Goal: Information Seeking & Learning: Learn about a topic

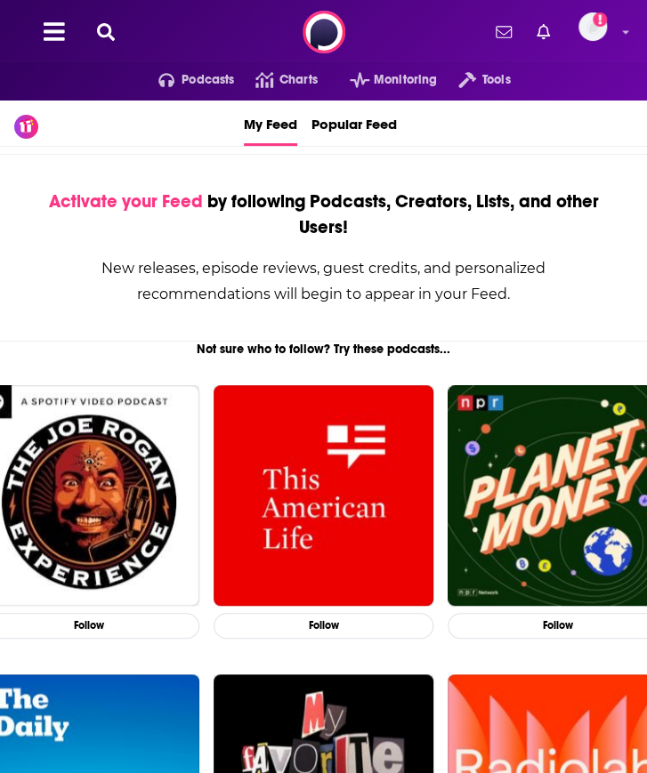
click at [105, 33] on icon at bounding box center [106, 32] width 18 height 18
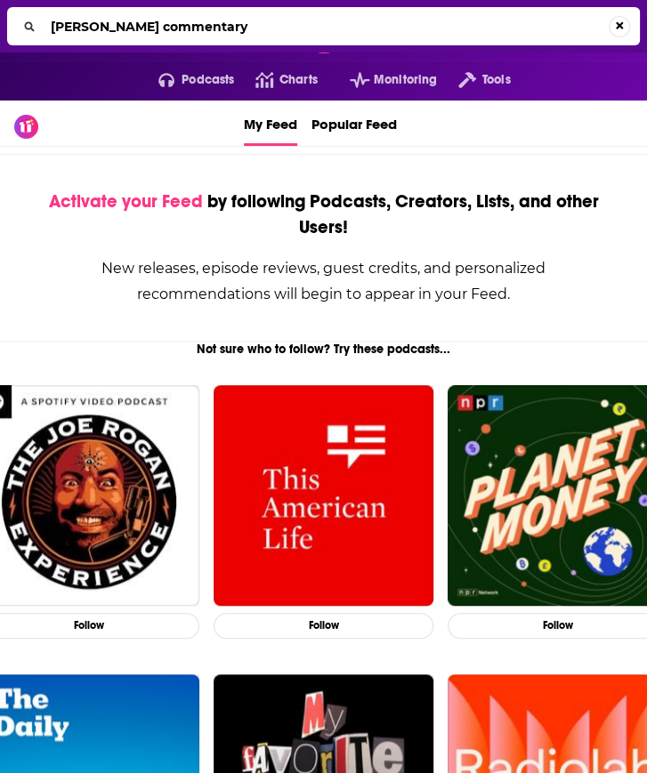
type input "[PERSON_NAME] commentary"
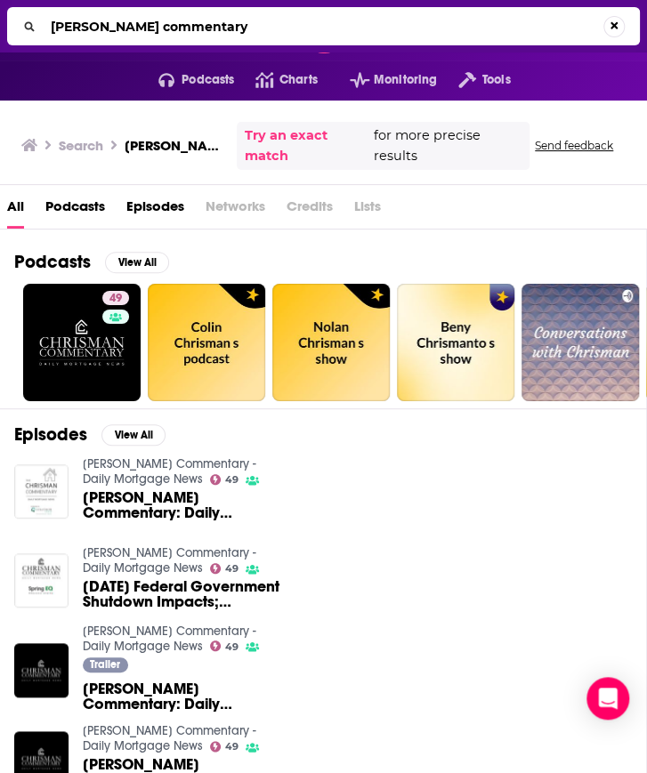
click at [571, 214] on div "All Podcasts Episodes Networks Credits Lists" at bounding box center [330, 210] width 647 height 36
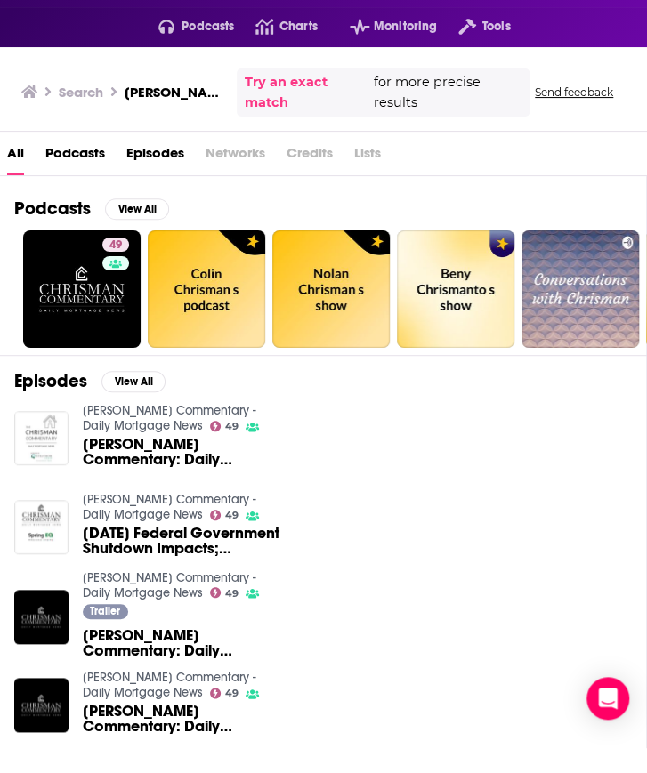
click at [150, 437] on span "[PERSON_NAME] Commentary: Daily Mortgage News [DATE] ([PERSON_NAME] Interview)" at bounding box center [184, 452] width 203 height 30
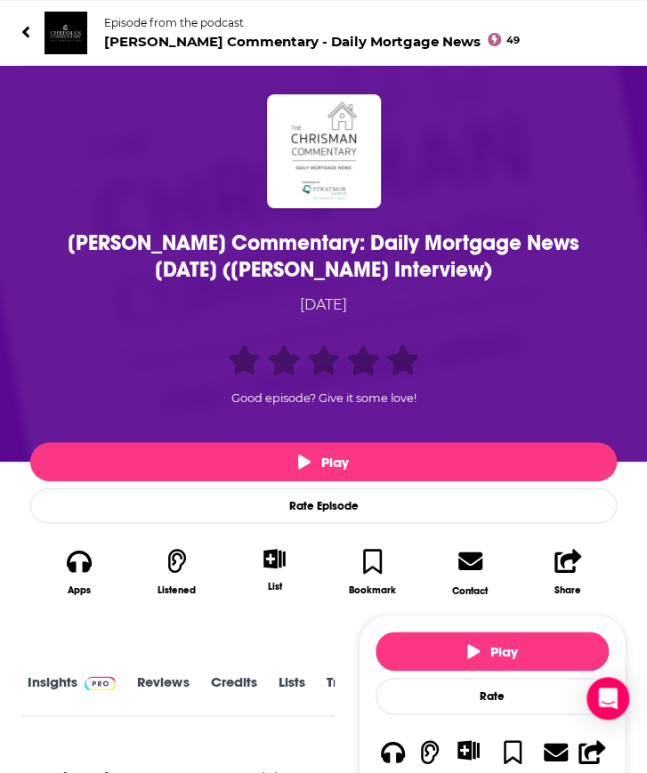
scroll to position [99, 0]
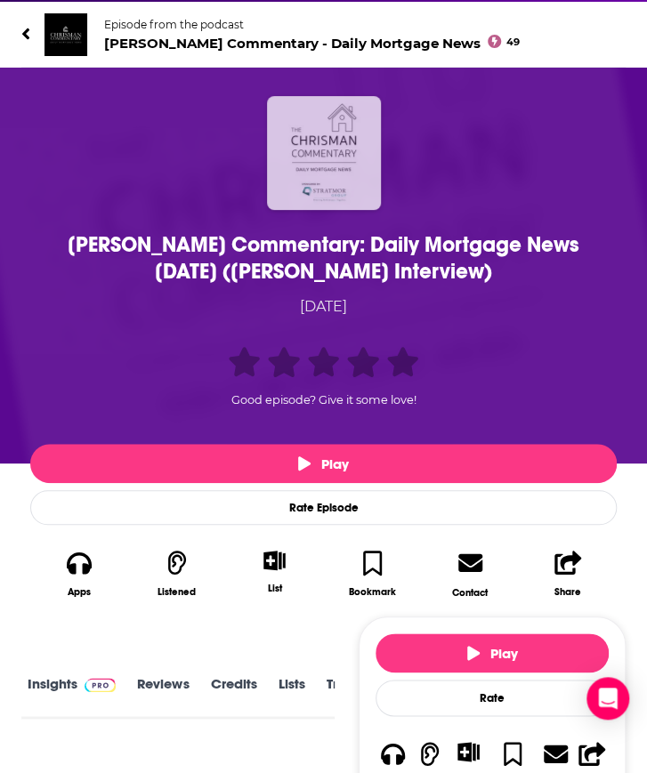
click at [347, 172] on img "Chrisman Commentary: Daily Mortgage News February 1, 2021 (Rob Chrisman Intervi…" at bounding box center [324, 153] width 114 height 114
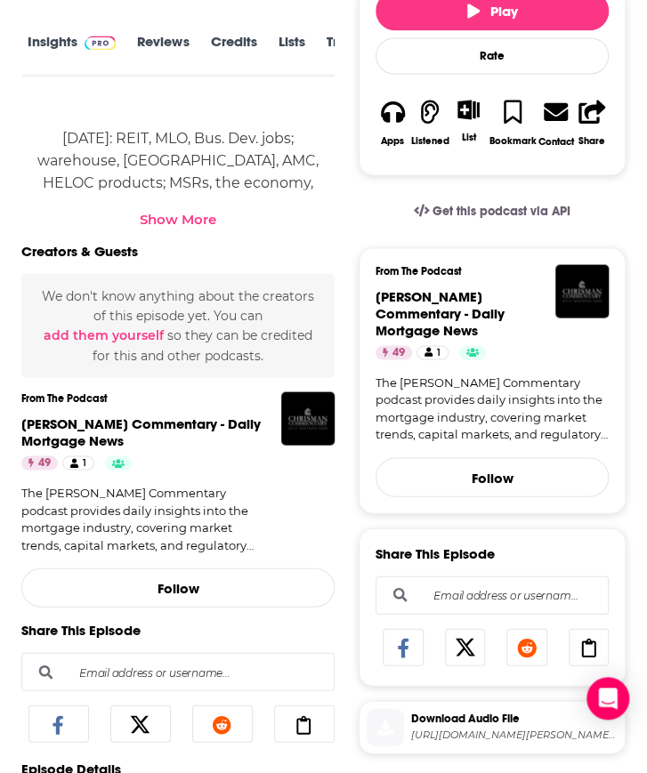
scroll to position [967, 0]
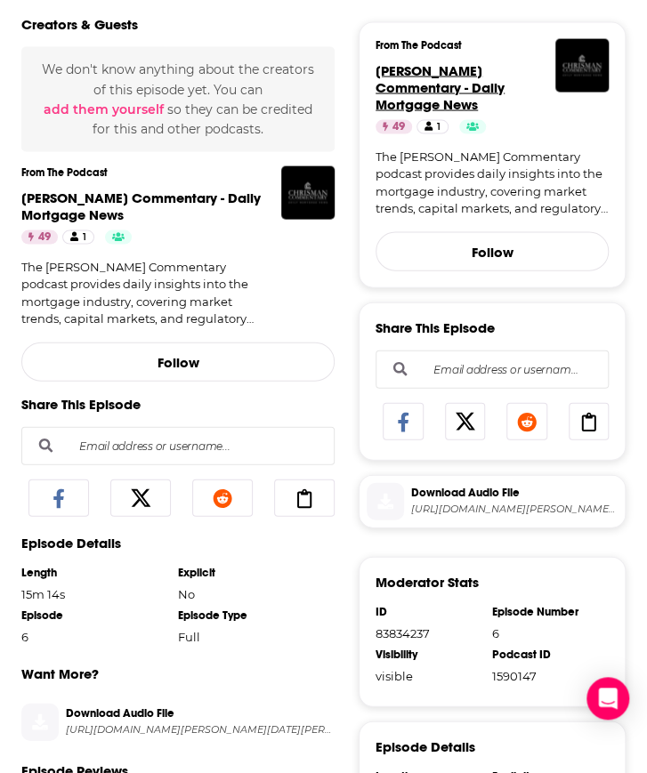
click at [456, 65] on span "[PERSON_NAME] Commentary - Daily Mortgage News" at bounding box center [440, 86] width 129 height 51
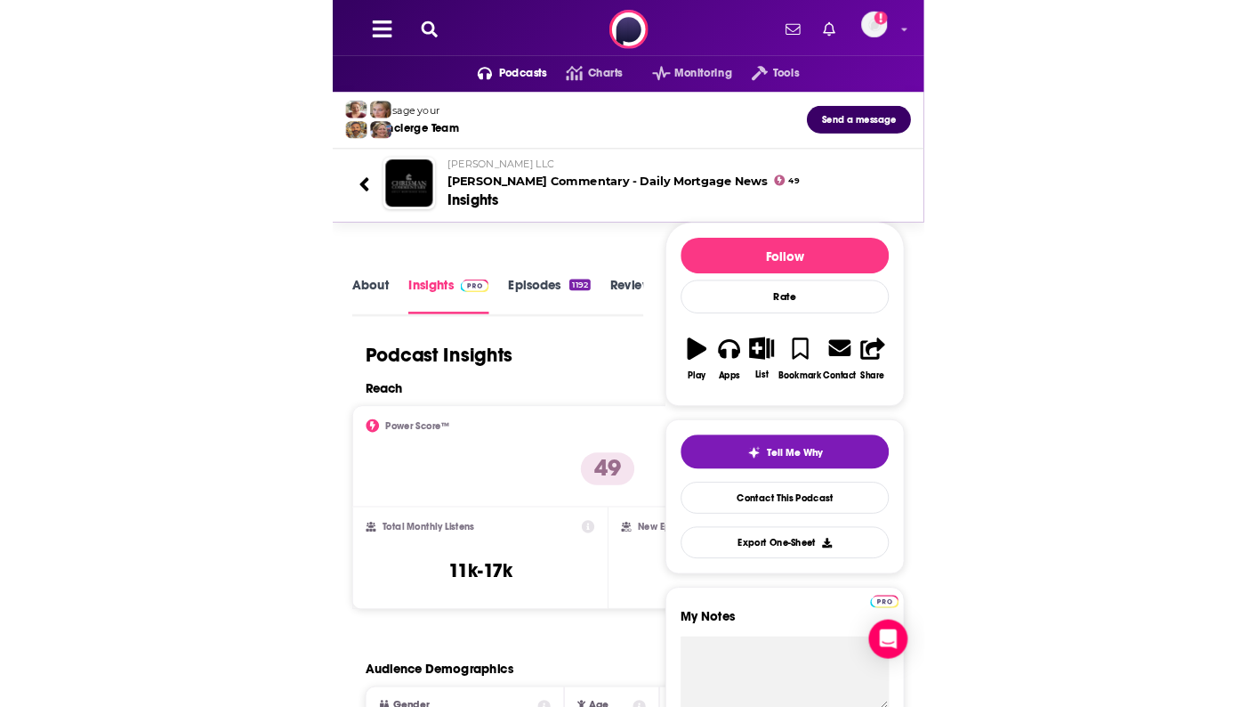
scroll to position [197, 0]
